Goal: Find specific page/section: Locate a particular part of the current website

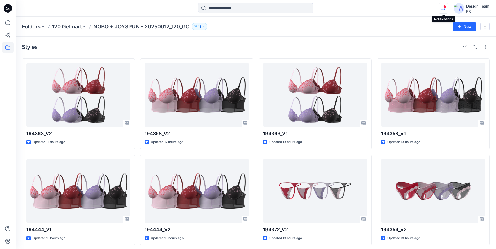
click at [444, 8] on icon "button" at bounding box center [443, 8] width 10 height 10
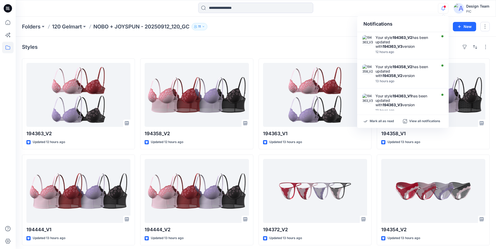
click at [285, 26] on div "Folders 120 Gelmart NOBO + JOYSPUN - 20250912_120_GC 11" at bounding box center [235, 26] width 427 height 7
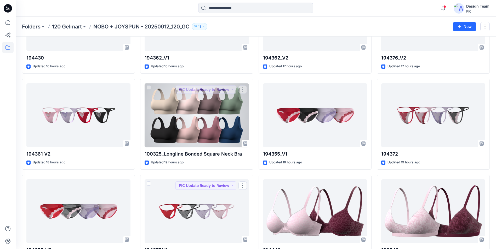
scroll to position [628, 0]
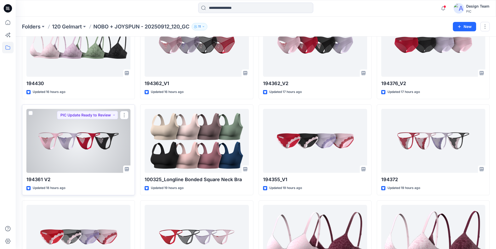
click at [99, 151] on div at bounding box center [78, 141] width 104 height 64
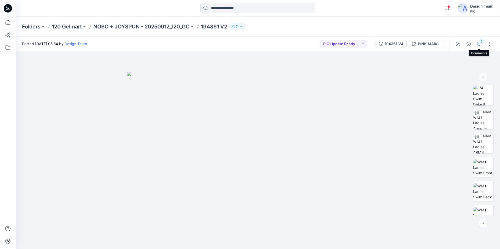
click at [476, 44] on button "2" at bounding box center [479, 44] width 8 height 8
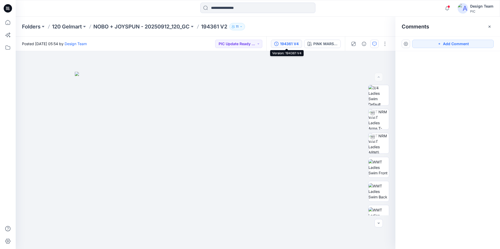
click at [289, 45] on div "194361 V4" at bounding box center [289, 44] width 19 height 6
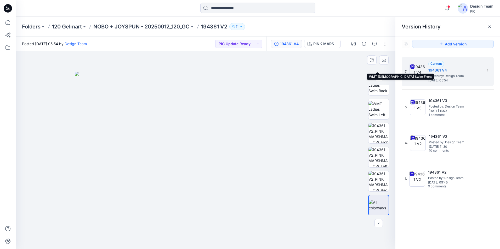
scroll to position [107, 0]
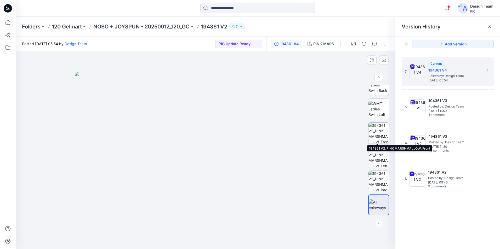
click at [377, 138] on img at bounding box center [378, 133] width 20 height 20
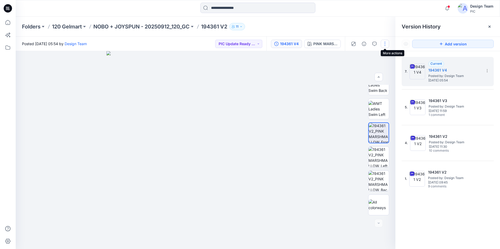
click at [384, 46] on button "button" at bounding box center [385, 44] width 8 height 8
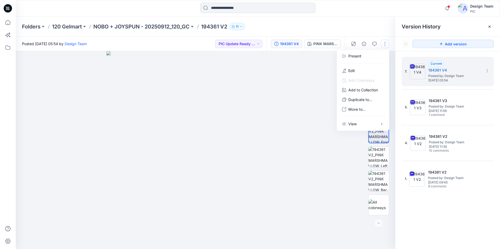
click at [320, 77] on div at bounding box center [206, 150] width 380 height 198
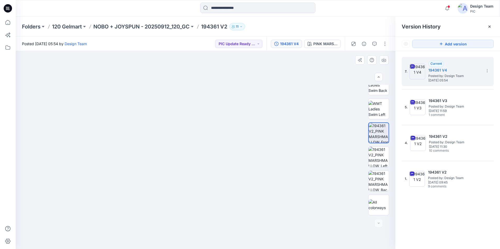
drag, startPoint x: 227, startPoint y: 92, endPoint x: 227, endPoint y: 127, distance: 35.0
click at [379, 177] on img at bounding box center [378, 181] width 20 height 20
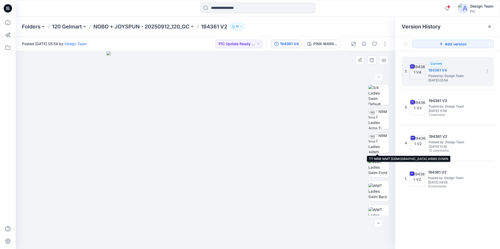
scroll to position [0, 0]
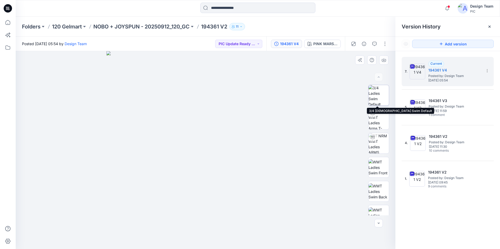
click at [378, 95] on img at bounding box center [378, 95] width 20 height 20
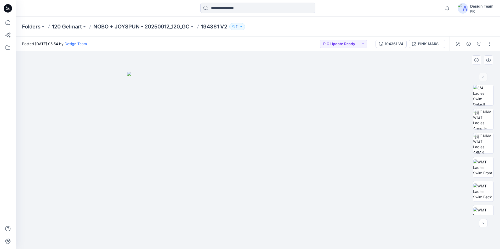
click at [196, 81] on img at bounding box center [258, 161] width 262 height 178
click at [446, 59] on div at bounding box center [258, 150] width 484 height 198
click at [5, 24] on icon at bounding box center [8, 23] width 12 height 12
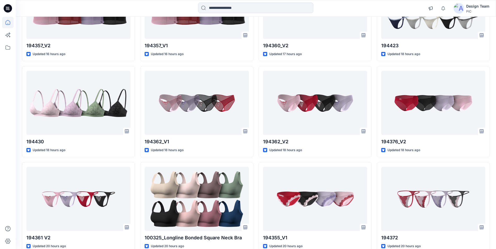
scroll to position [480, 0]
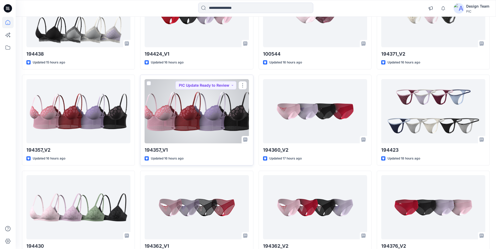
click at [210, 124] on div at bounding box center [197, 111] width 104 height 64
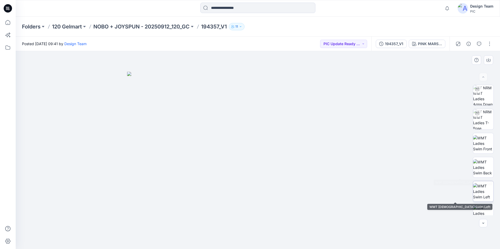
scroll to position [52, 0]
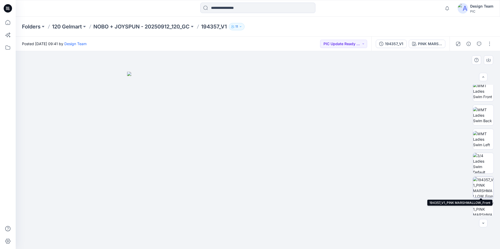
click at [483, 190] on img at bounding box center [483, 187] width 20 height 20
